Goal: Information Seeking & Learning: Learn about a topic

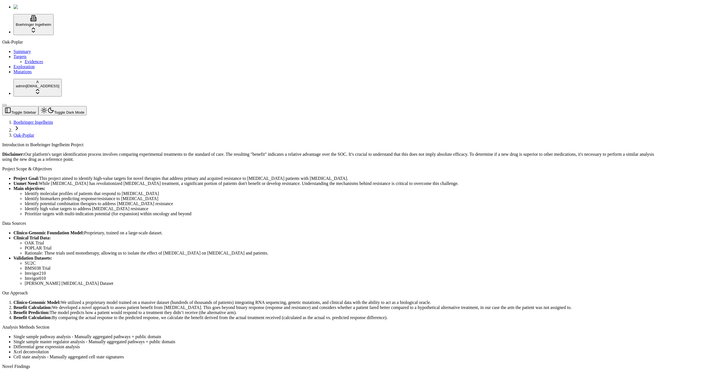
click at [27, 74] on link "Mutations" at bounding box center [22, 71] width 18 height 5
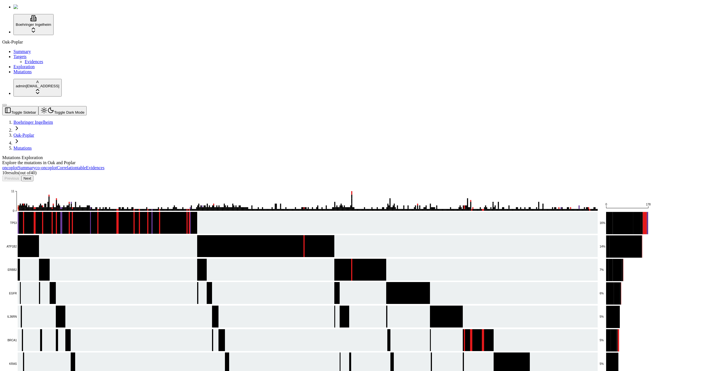
click at [368, 212] on rect at bounding box center [301, 223] width 593 height 22
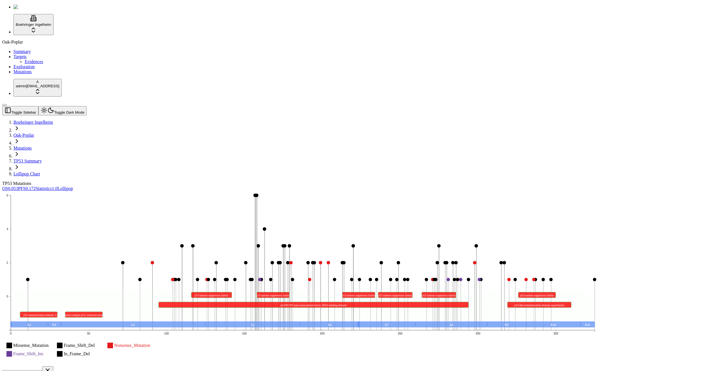
scroll to position [145, 0]
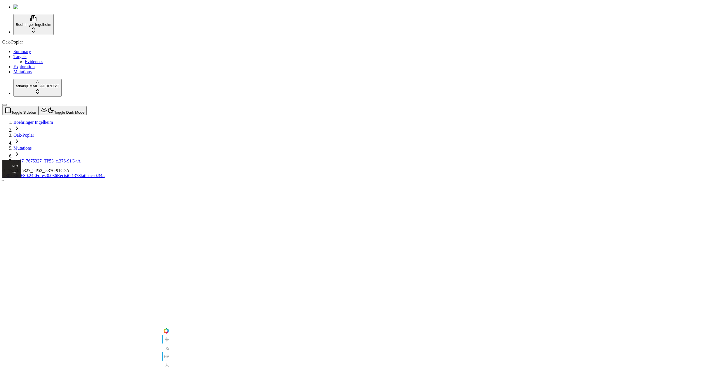
click at [78, 173] on span "0.137" at bounding box center [73, 175] width 10 height 5
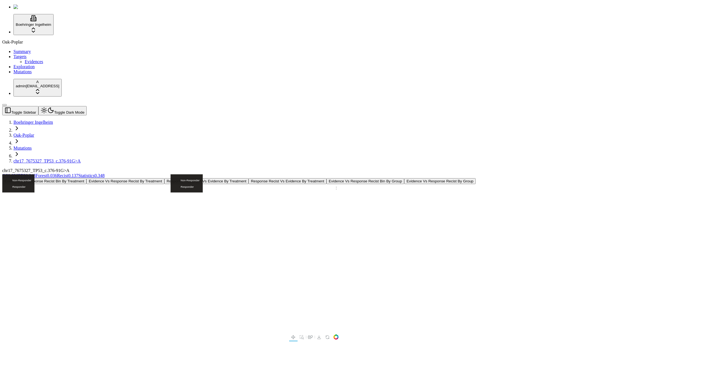
click at [57, 173] on span "0.036" at bounding box center [52, 175] width 10 height 5
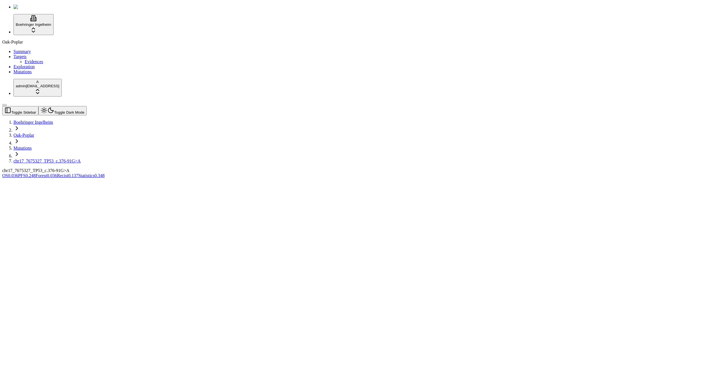
click at [36, 173] on span "0.248" at bounding box center [31, 175] width 10 height 5
click at [217, 178] on div "Km Predictive High And Low By Treatment PFS Km Predictive High And Low By Group…" at bounding box center [332, 181] width 660 height 6
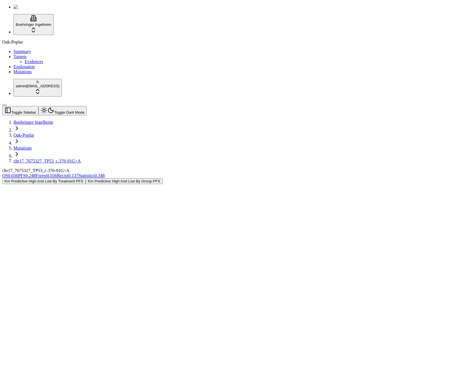
click at [162, 178] on button "Km Predictive High And Low By Group PFS" at bounding box center [124, 181] width 77 height 6
click at [86, 178] on button "Km Predictive High And Low By Treatment PFS" at bounding box center [43, 181] width 83 height 6
click at [18, 173] on link "OS 0.036" at bounding box center [10, 175] width 16 height 5
click at [68, 106] on button "Toggle Dark Mode" at bounding box center [62, 110] width 48 height 9
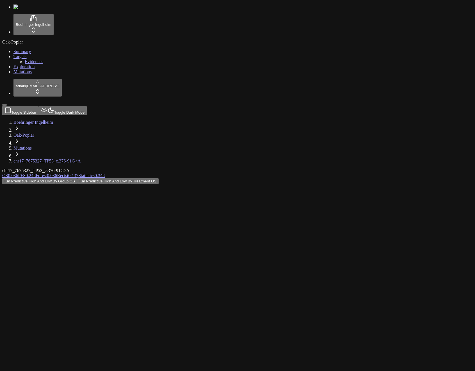
click at [72, 178] on div "Km Predictive High And Low By Group OS Km Predictive High And Low By Treatment …" at bounding box center [210, 181] width 416 height 6
click at [159, 178] on button "Km Predictive High And Low By Treatment OS" at bounding box center [117, 181] width 81 height 6
click at [414, 178] on div "Km Predictive High And Low By Group OS Km Predictive High And Low By Treatment …" at bounding box center [210, 181] width 416 height 6
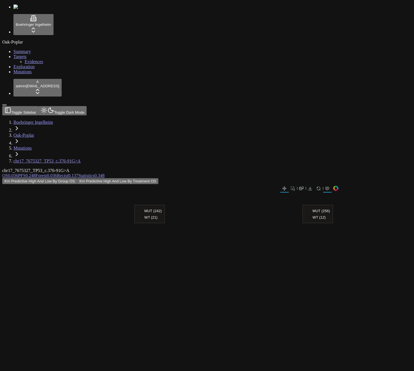
click at [57, 173] on span "0.036" at bounding box center [52, 175] width 10 height 5
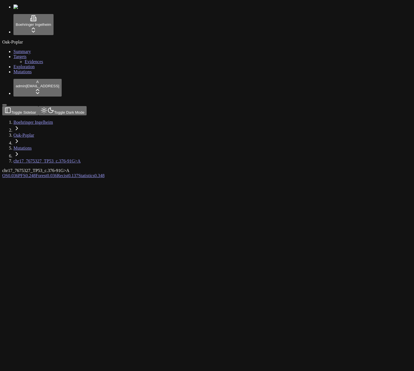
click at [8, 173] on span "OS" at bounding box center [5, 175] width 6 height 5
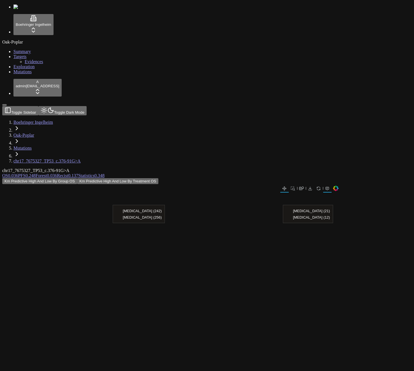
click at [159, 178] on button "Km Predictive High And Low By Treatment OS" at bounding box center [117, 181] width 81 height 6
click at [26, 173] on span "PFS" at bounding box center [22, 175] width 8 height 5
click at [78, 173] on link "Recist 0.137" at bounding box center [67, 175] width 21 height 5
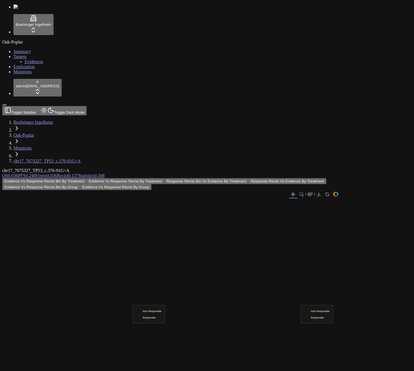
click at [105, 173] on span "0.348" at bounding box center [100, 175] width 10 height 5
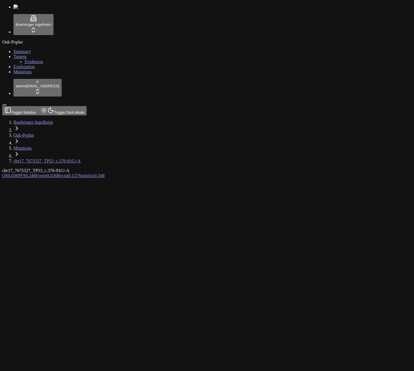
click at [180, 168] on div "chr17_7675327_TP53_c.376-91G>A" at bounding box center [180, 170] width 356 height 5
click at [84, 178] on div at bounding box center [180, 248] width 356 height 140
click at [68, 173] on span "Recist" at bounding box center [62, 175] width 11 height 5
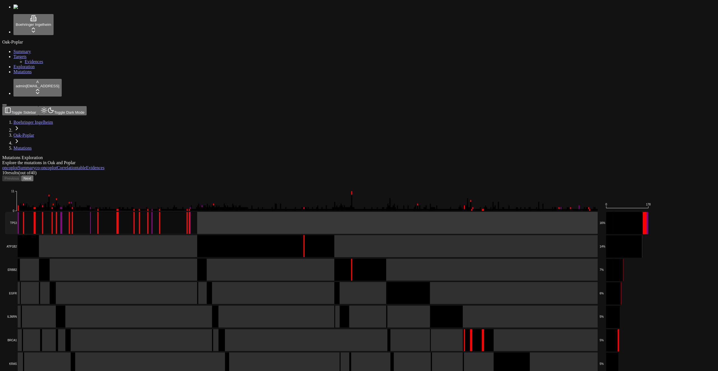
click at [182, 212] on rect at bounding box center [301, 223] width 593 height 22
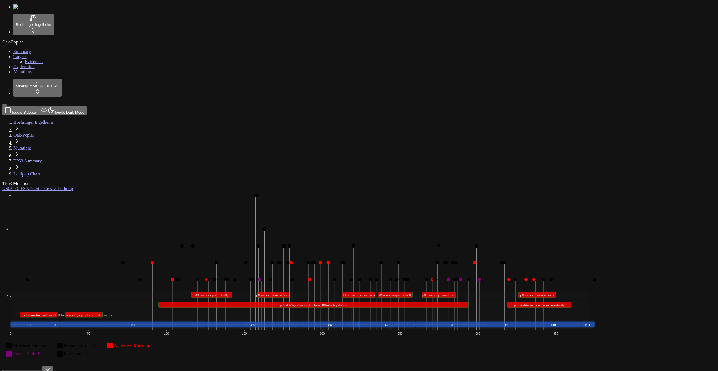
click at [201, 181] on div "TP53 Mutations" at bounding box center [332, 183] width 660 height 5
click at [18, 186] on span "0.053" at bounding box center [13, 188] width 10 height 5
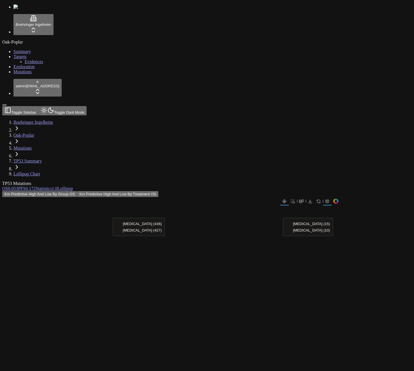
click at [159, 191] on button "Km Predictive High And Low By Treatment OS" at bounding box center [117, 194] width 81 height 6
click at [73, 186] on span "Lollipop" at bounding box center [65, 188] width 15 height 5
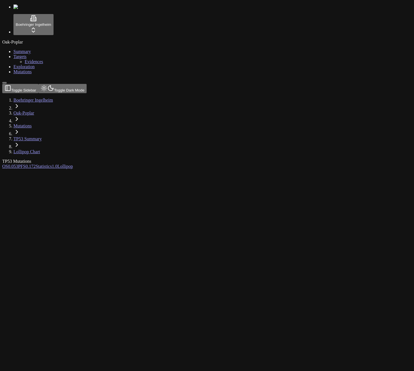
click at [162, 159] on div "TP53 Mutations" at bounding box center [180, 161] width 356 height 5
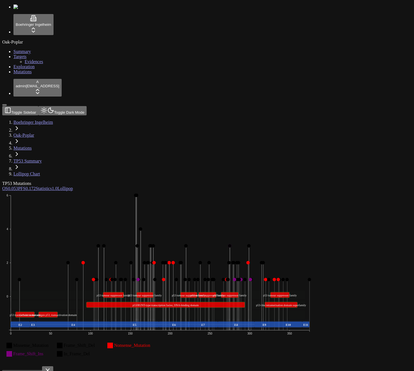
click at [161, 181] on div "TP53 Mutations" at bounding box center [180, 183] width 356 height 5
click at [313, 222] on icon "Missense_Mutation Frame_Shift_Del Nonsense_Mutation Frame_Shift_Ins In_Frame_De…" at bounding box center [160, 278] width 316 height 174
click at [254, 241] on div "Missense_Mutation Frame_Shift_Del Nonsense_Mutation Frame_Shift_Ins In_Frame_De…" at bounding box center [180, 365] width 356 height 349
click at [255, 234] on icon "Missense_Mutation Frame_Shift_Del Nonsense_Mutation Frame_Shift_Ins In_Frame_De…" at bounding box center [160, 278] width 316 height 174
click at [18, 186] on span "0.053" at bounding box center [13, 188] width 10 height 5
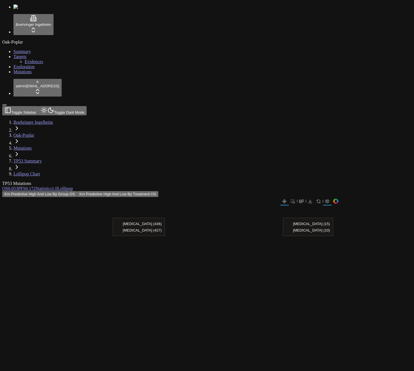
click at [33, 64] on ul "Evidences" at bounding box center [212, 61] width 399 height 5
click at [33, 64] on link "Evidences" at bounding box center [34, 61] width 19 height 5
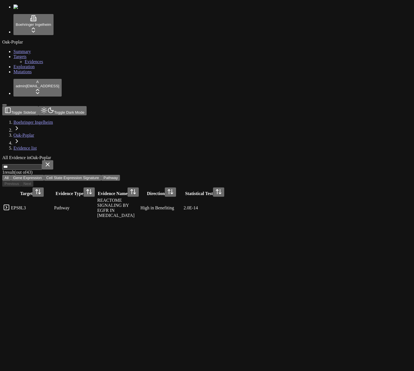
click at [10, 207] on link at bounding box center [6, 209] width 7 height 5
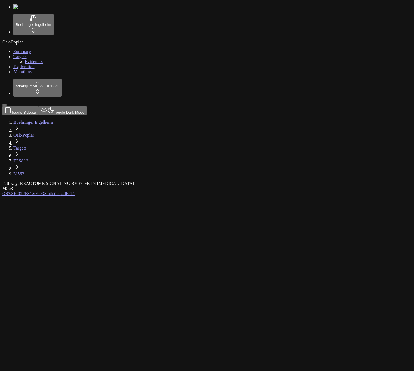
click at [216, 186] on div "M563" at bounding box center [180, 188] width 356 height 5
click at [44, 191] on link "PFS 1.6E-03" at bounding box center [33, 193] width 22 height 5
click at [238, 181] on div "Pathway: REACTOME SIGNALING BY EGFR IN [MEDICAL_DATA] M563" at bounding box center [180, 186] width 356 height 10
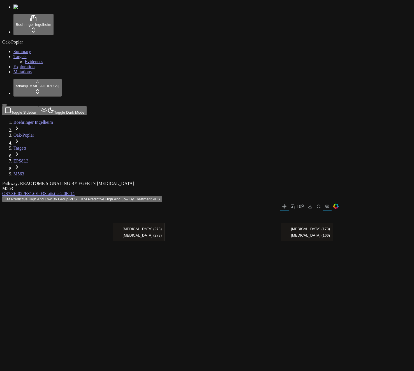
click at [162, 196] on button "KM Predictive High And Low By Treatment PFS" at bounding box center [120, 199] width 83 height 6
click at [149, 202] on div "Pathway: REACTOME SIGNALING BY EGFR IN CANCER M563 OS 7.3E-05 PFS 1.6E-03 Stati…" at bounding box center [180, 191] width 356 height 21
click at [17, 74] on div "Oak-Poplar Summary Targets Evidences Exploration Mutations" at bounding box center [207, 57] width 410 height 35
click at [225, 186] on div "M563" at bounding box center [180, 188] width 356 height 5
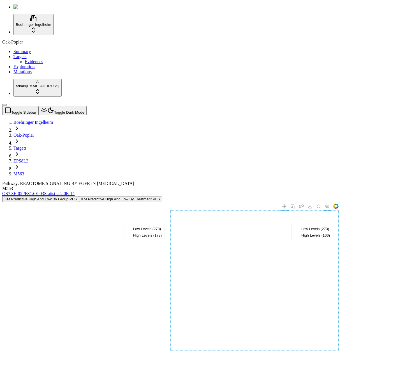
click at [244, 210] on div at bounding box center [255, 280] width 168 height 140
click at [241, 202] on div at bounding box center [170, 206] width 337 height 8
click at [226, 186] on div "M563" at bounding box center [180, 188] width 356 height 5
click at [38, 74] on div "Oak-Poplar Summary Targets Evidences Exploration Mutations" at bounding box center [207, 57] width 410 height 35
click at [7, 106] on button "Toggle Sidebar" at bounding box center [4, 105] width 4 height 2
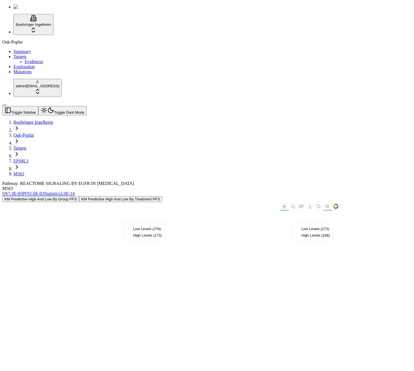
click at [8, 106] on button "Toggle Sidebar" at bounding box center [20, 110] width 36 height 9
click at [25, 74] on div "Oak-Poplar Summary Targets Evidences Exploration Mutations" at bounding box center [207, 57] width 410 height 35
click at [117, 181] on div "Pathway: REACTOME SIGNALING BY EGFR IN CANCER M563 OS 7.3E-05 PFS 1.6E-03 Stati…" at bounding box center [180, 266] width 356 height 170
click at [120, 202] on div at bounding box center [180, 276] width 356 height 149
click at [121, 196] on div "KM Predictive High And Low By Group PFS KM Predictive High And Low By Treatment…" at bounding box center [180, 273] width 356 height 155
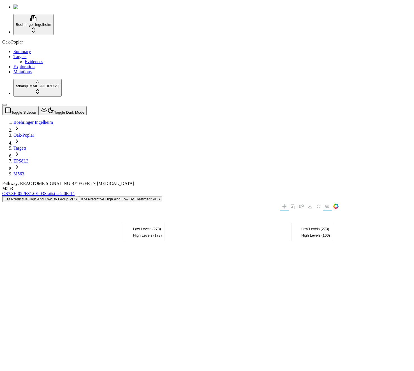
click at [121, 196] on div "KM Predictive High And Low By Group PFS KM Predictive High And Low By Treatment…" at bounding box center [180, 273] width 356 height 155
click at [114, 202] on div at bounding box center [180, 276] width 356 height 149
click at [123, 186] on div "M563" at bounding box center [180, 188] width 356 height 5
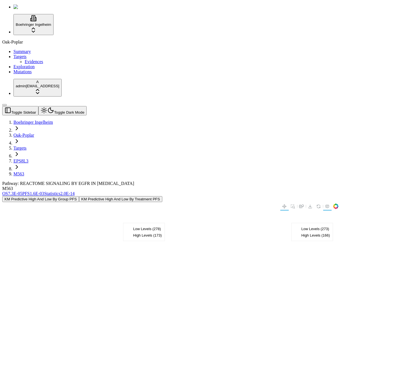
click at [123, 181] on div "Pathway: REACTOME SIGNALING BY EGFR IN CANCER" at bounding box center [180, 183] width 356 height 5
click at [133, 181] on div "Pathway: REACTOME SIGNALING BY EGFR IN CANCER" at bounding box center [180, 183] width 356 height 5
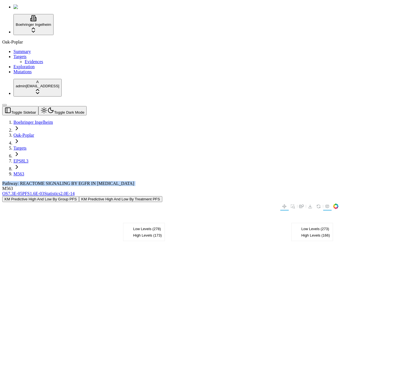
click at [133, 181] on div "Pathway: REACTOME SIGNALING BY EGFR IN CANCER" at bounding box center [180, 183] width 356 height 5
click at [138, 181] on div "Pathway: REACTOME SIGNALING BY EGFR IN CANCER" at bounding box center [180, 183] width 356 height 5
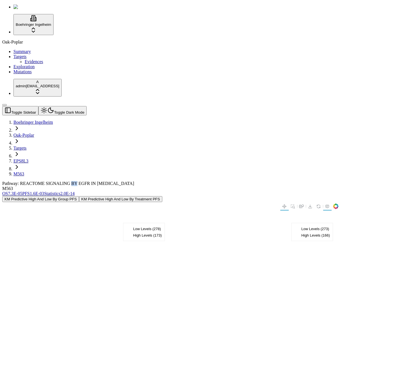
click at [138, 181] on div "Pathway: REACTOME SIGNALING BY EGFR IN CANCER" at bounding box center [180, 183] width 356 height 5
click at [201, 181] on div "Pathway: REACTOME SIGNALING BY EGFR IN CANCER" at bounding box center [180, 183] width 356 height 5
click at [157, 181] on div "Pathway: REACTOME SIGNALING BY EGFR IN CANCER M563" at bounding box center [180, 186] width 356 height 10
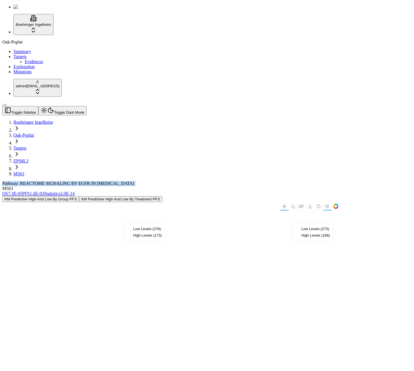
click at [157, 181] on div "Pathway: REACTOME SIGNALING BY EGFR IN CANCER M563" at bounding box center [180, 186] width 356 height 10
click at [157, 181] on div "Pathway: REACTOME SIGNALING BY EGFR IN CANCER" at bounding box center [180, 183] width 356 height 5
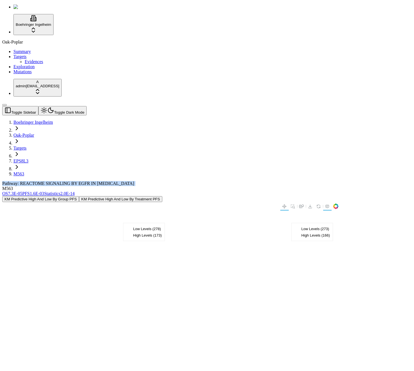
click at [230, 181] on div "Pathway: REACTOME SIGNALING BY EGFR IN CANCER" at bounding box center [180, 183] width 356 height 5
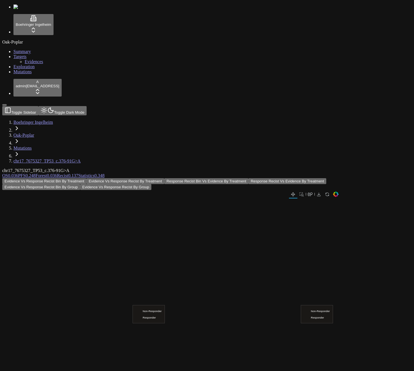
click at [86, 178] on button "Evidence Vs Response Recist Bin By Treatment" at bounding box center [44, 181] width 84 height 6
click at [164, 178] on button "Evidence Vs Response Recist By Treatment" at bounding box center [125, 181] width 78 height 6
click at [136, 168] on div "chr17_7675327_TP53_c.376-91G>A" at bounding box center [180, 170] width 356 height 5
click at [32, 146] on link "Mutations" at bounding box center [22, 148] width 18 height 5
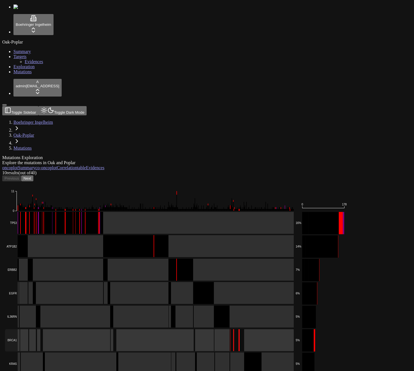
click at [185, 329] on rect at bounding box center [149, 340] width 289 height 22
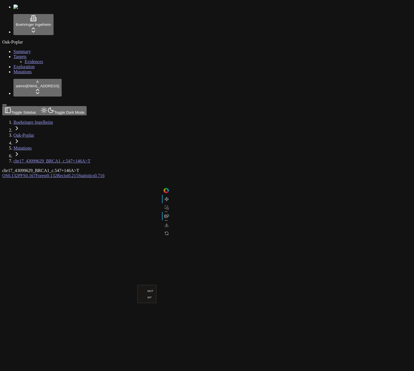
click at [78, 173] on span "0.215" at bounding box center [73, 175] width 10 height 5
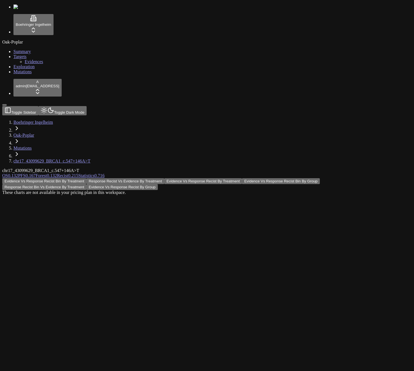
click at [57, 173] on span "0.132" at bounding box center [52, 175] width 10 height 5
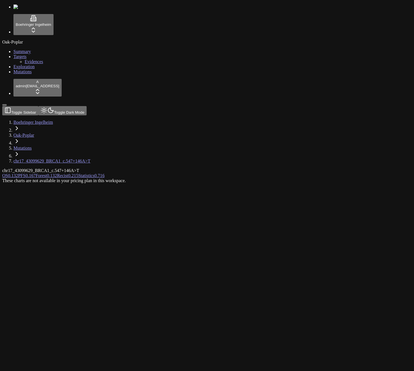
click at [36, 173] on link "PFS 0.167" at bounding box center [27, 175] width 18 height 5
click at [18, 173] on link "OS 0.132" at bounding box center [10, 175] width 16 height 5
click at [159, 178] on button "Km Predictive High And Low By Treatment OS" at bounding box center [117, 181] width 81 height 6
click at [178, 184] on div "These charts are not available in your pricing plan in this workspace." at bounding box center [180, 186] width 356 height 5
click at [128, 194] on div "Km Predictive High And Low By Group OS Km Predictive High And Low By Treatment …" at bounding box center [180, 186] width 356 height 16
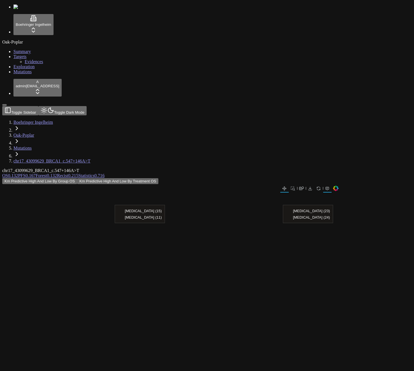
click at [320, 252] on div "chr17_43099629_BRCA1_c.547+146A>T OS 0.132 PFS 0.167 Forest 0.132 Recist 0.215 …" at bounding box center [180, 250] width 356 height 165
click at [71, 106] on button "Toggle Dark Mode" at bounding box center [62, 110] width 48 height 9
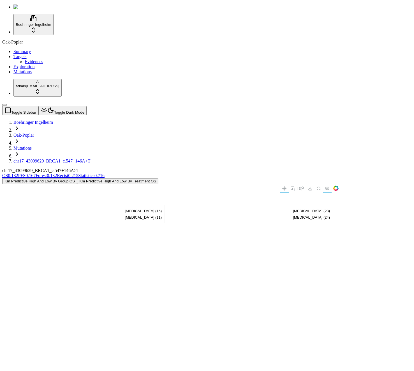
click at [159, 178] on button "Km Predictive High And Low By Treatment OS" at bounding box center [117, 181] width 81 height 6
click at [36, 173] on link "PFS 0.167" at bounding box center [27, 175] width 18 height 5
click at [57, 173] on link "Forest 0.132" at bounding box center [46, 175] width 21 height 5
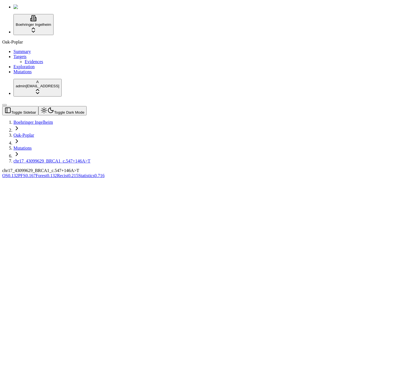
click at [78, 173] on span "0.215" at bounding box center [73, 175] width 10 height 5
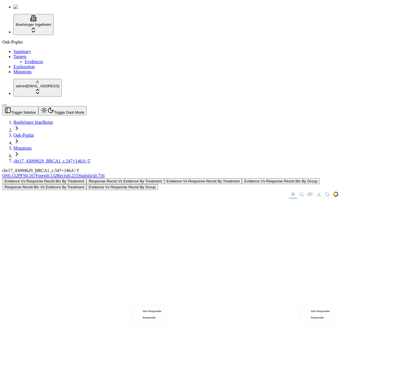
click at [164, 178] on button "Response Recist Vs Evidence By Treatment" at bounding box center [125, 181] width 78 height 6
click at [242, 178] on button "Evidence Vs Response Recist By Treatment" at bounding box center [203, 181] width 78 height 6
click at [320, 178] on button "Evidence Vs Response Recist Bin By Group" at bounding box center [281, 181] width 78 height 6
click at [170, 168] on div "chr17_43099629_BRCA1_c.547+146A>T" at bounding box center [180, 170] width 356 height 5
